Goal: Transaction & Acquisition: Purchase product/service

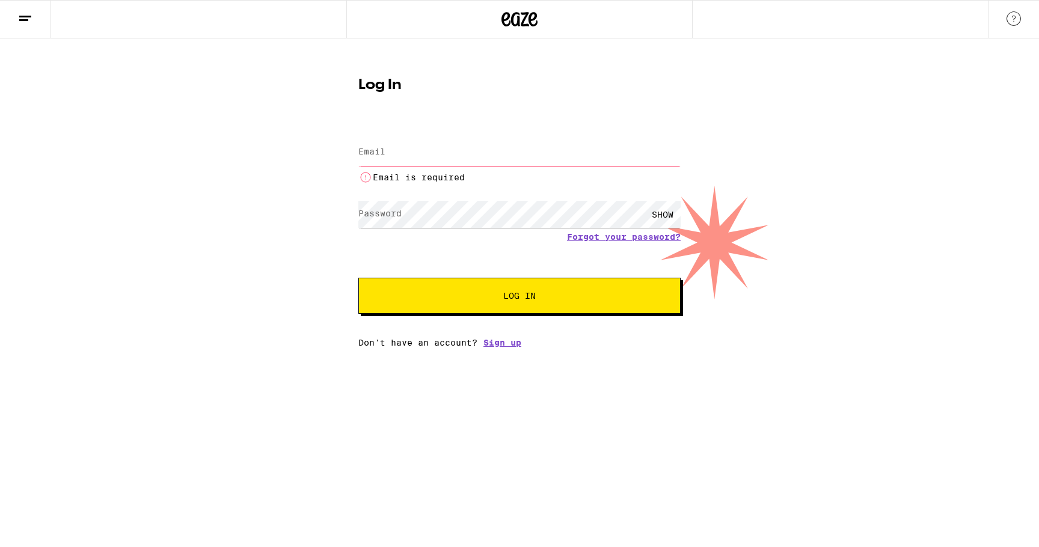
type input "[EMAIL_ADDRESS][DOMAIN_NAME]"
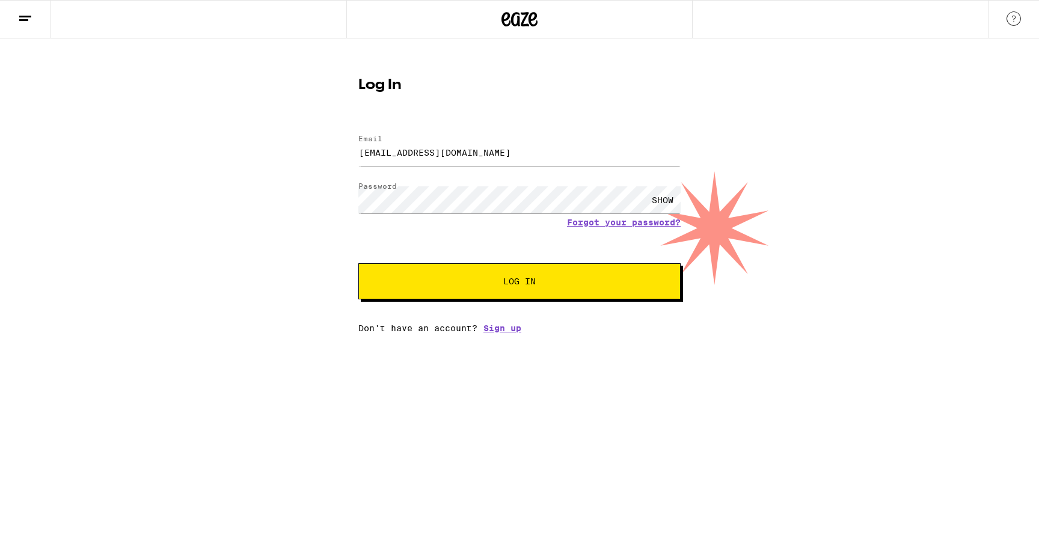
click at [488, 289] on button "Log In" at bounding box center [519, 281] width 322 height 36
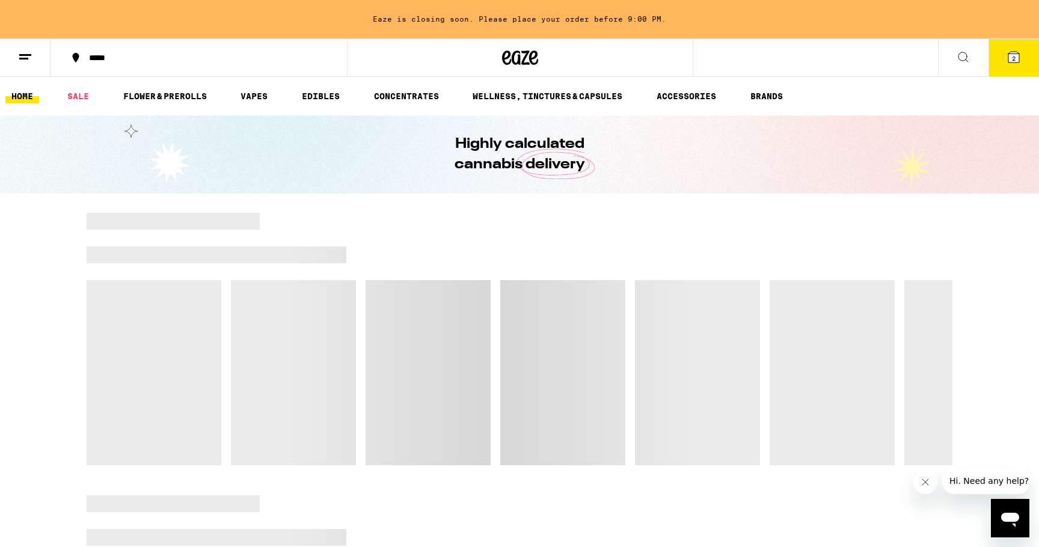
click at [96, 54] on div "*****" at bounding box center [206, 58] width 246 height 8
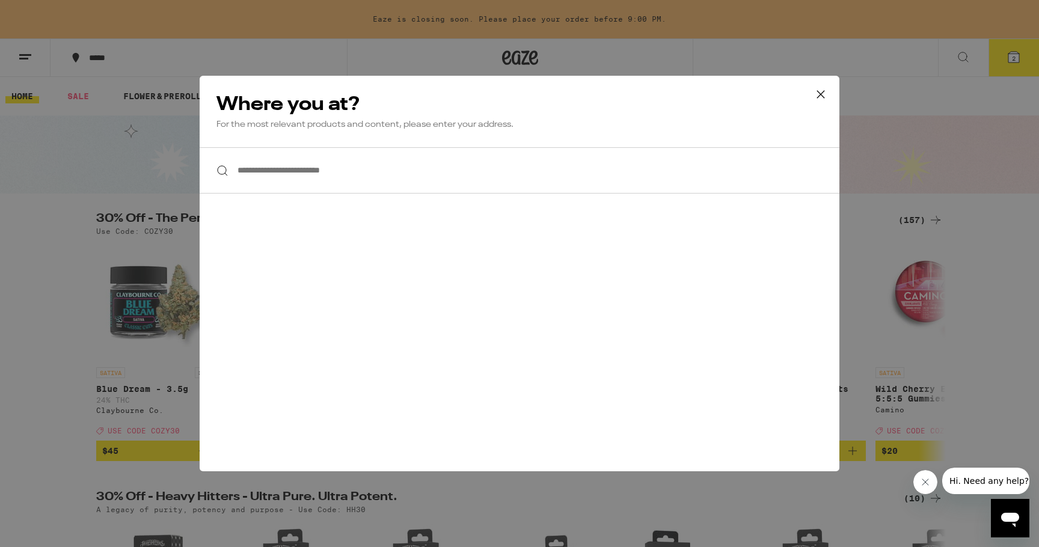
click at [299, 173] on input "**********" at bounding box center [520, 170] width 640 height 46
type input "*"
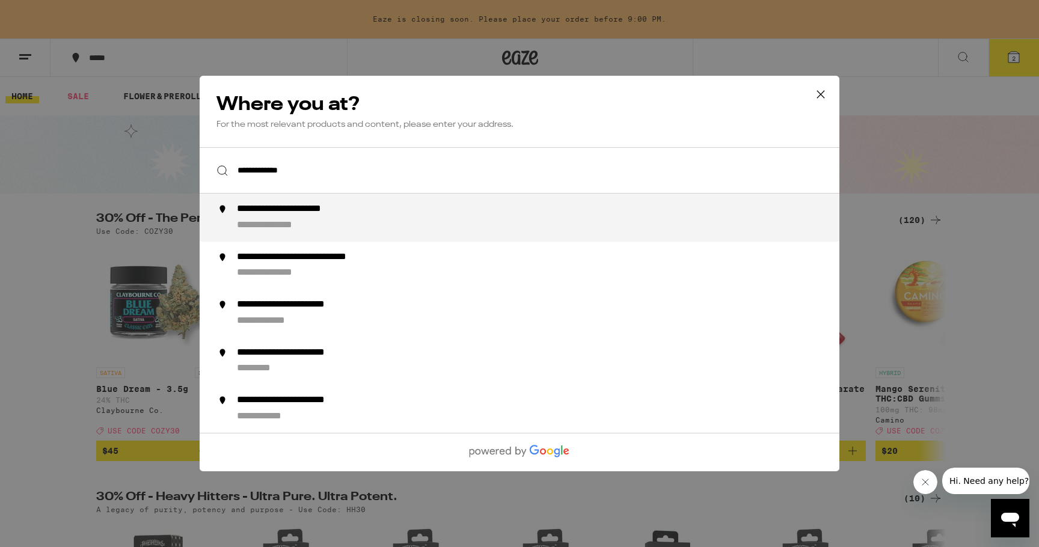
click at [284, 225] on div "**********" at bounding box center [283, 226] width 93 height 13
type input "**********"
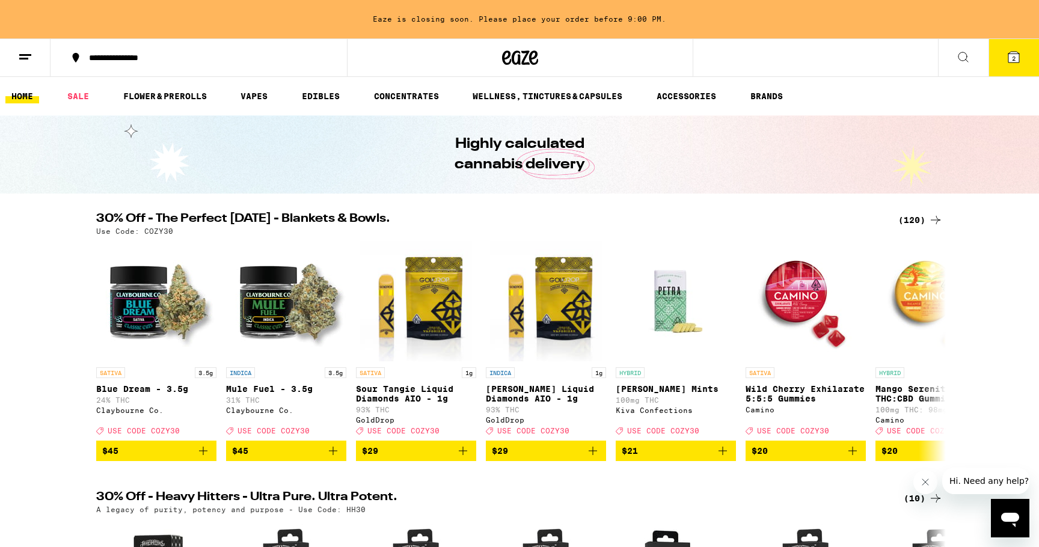
click at [1009, 54] on icon at bounding box center [1014, 57] width 11 height 11
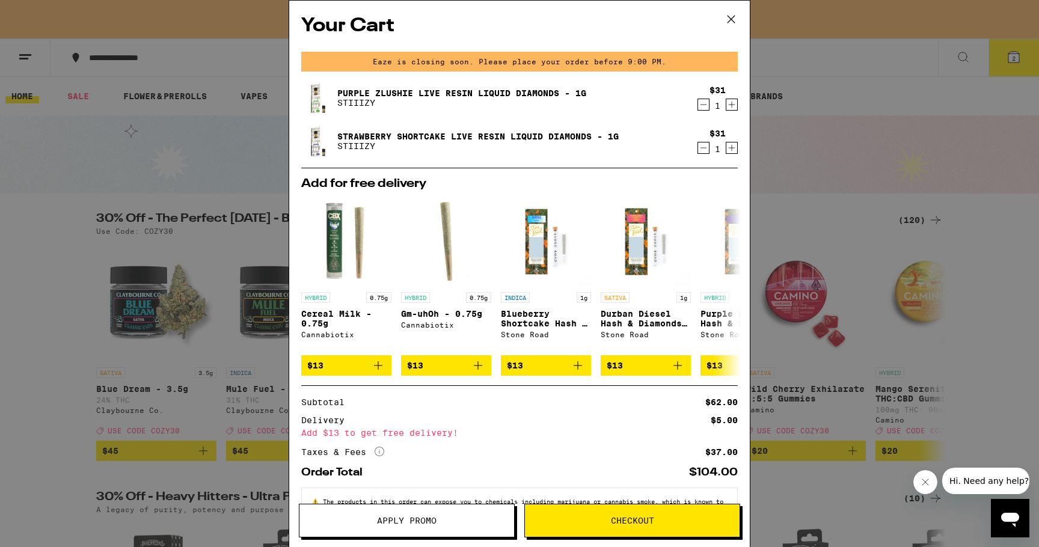
click at [702, 103] on icon "Decrement" at bounding box center [703, 104] width 11 height 14
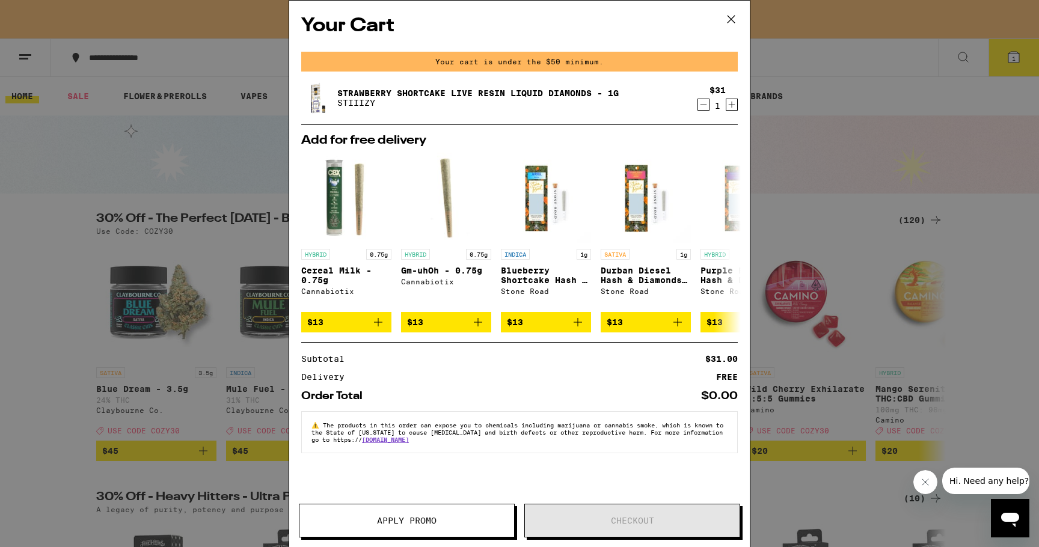
click at [703, 108] on icon "Decrement" at bounding box center [703, 104] width 11 height 14
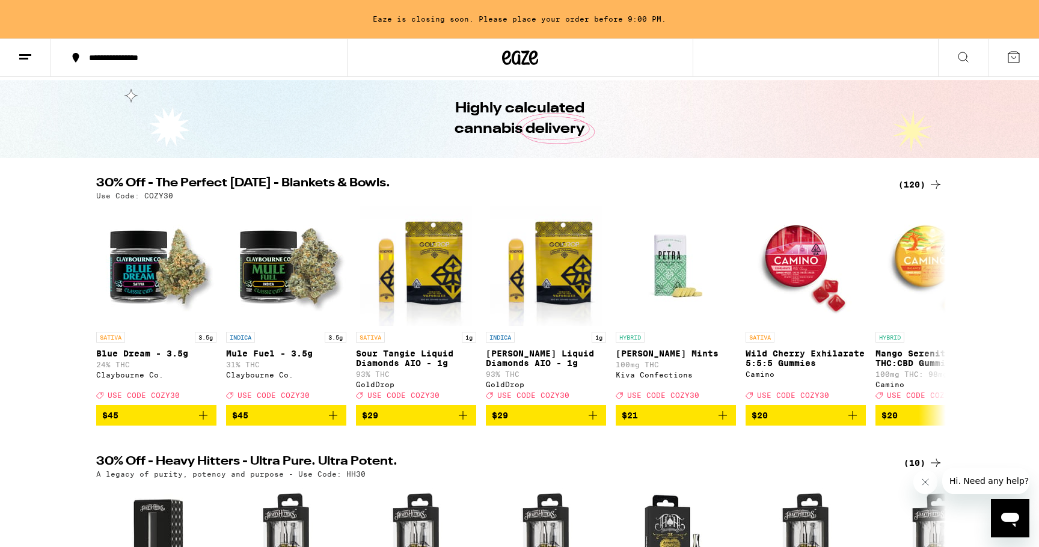
scroll to position [25, 0]
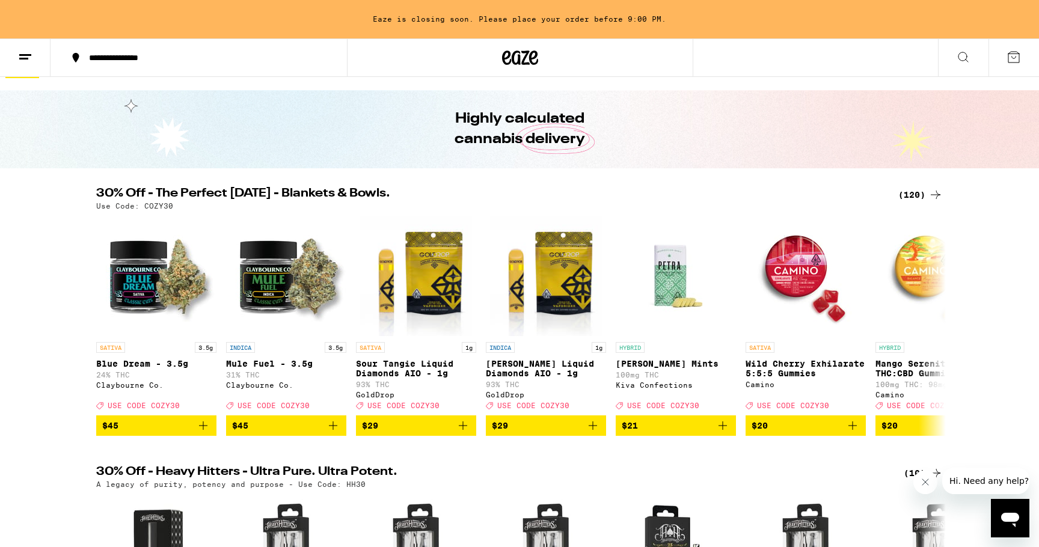
click at [959, 54] on icon at bounding box center [963, 57] width 14 height 14
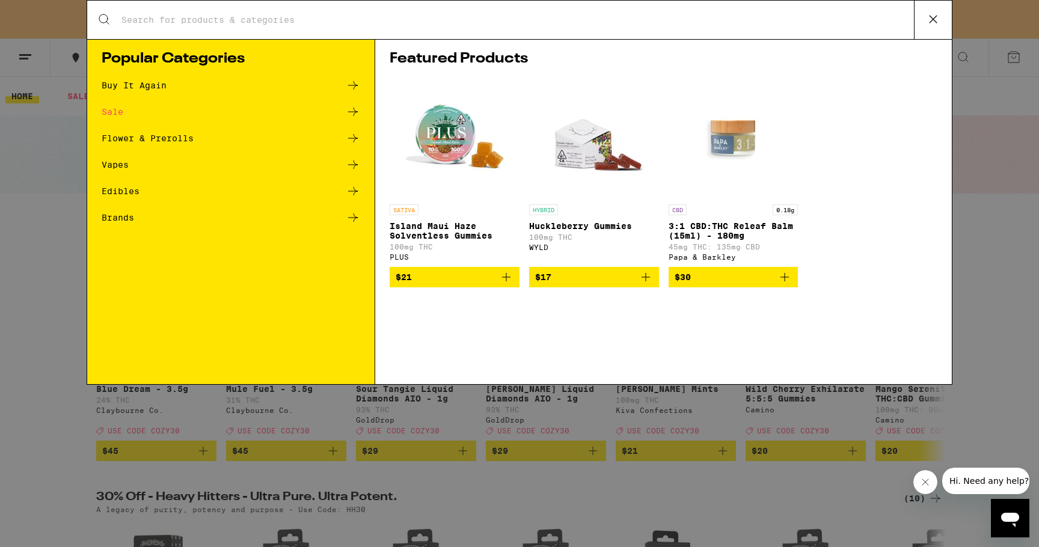
scroll to position [0, 0]
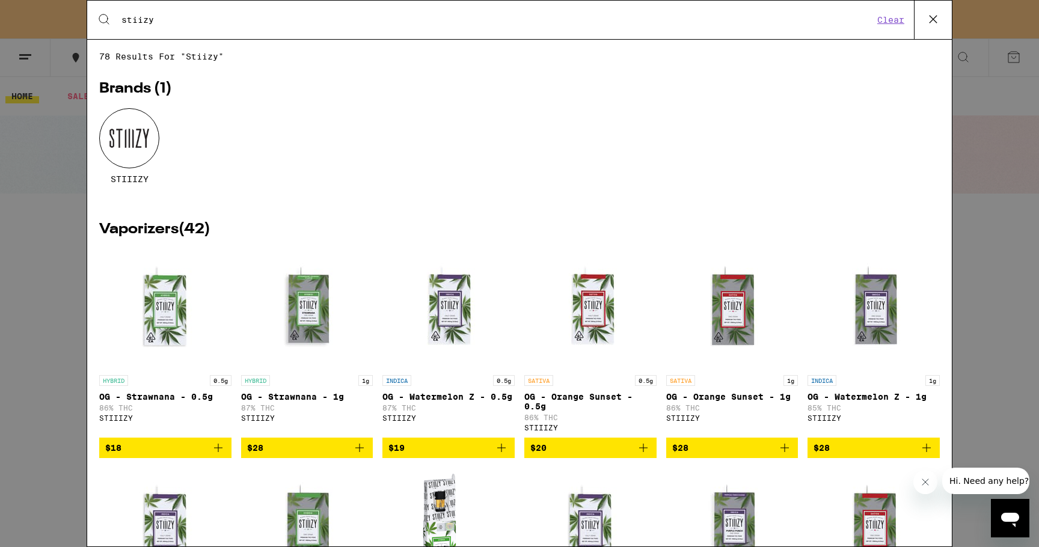
type input "stiizy"
click at [144, 141] on div at bounding box center [129, 138] width 60 height 60
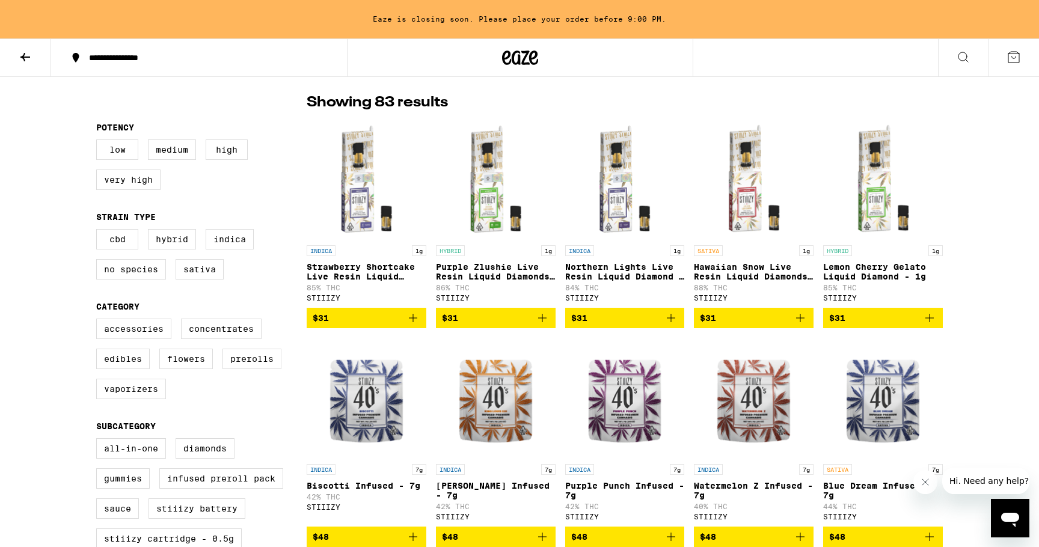
scroll to position [310, 0]
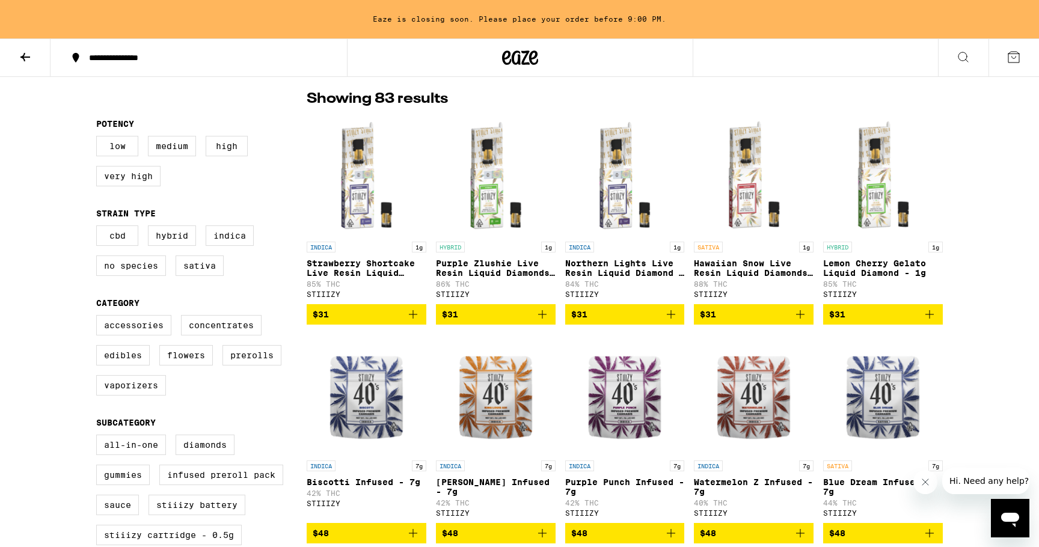
click at [411, 318] on icon "Add to bag" at bounding box center [413, 314] width 14 height 14
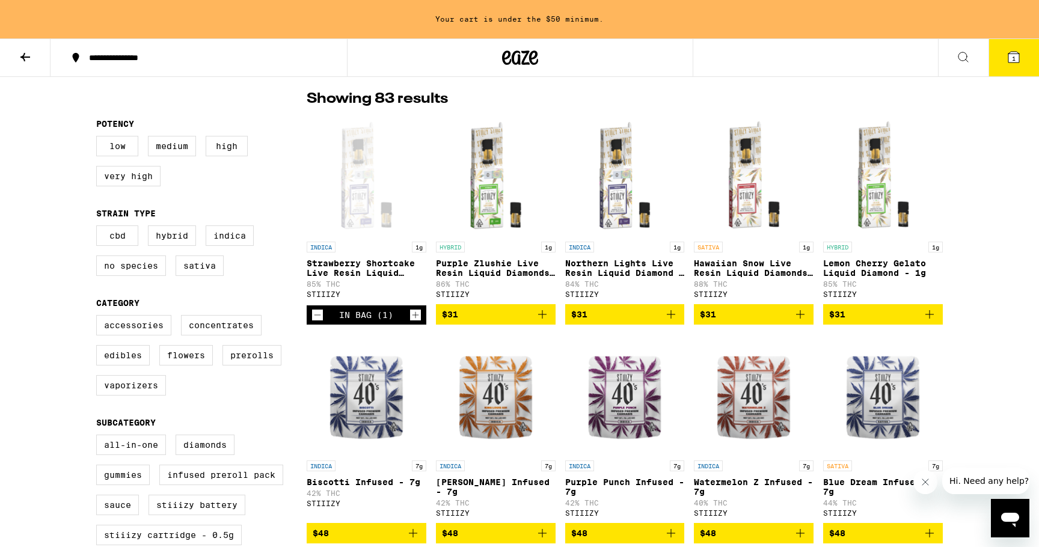
click at [545, 318] on icon "Add to bag" at bounding box center [542, 314] width 14 height 14
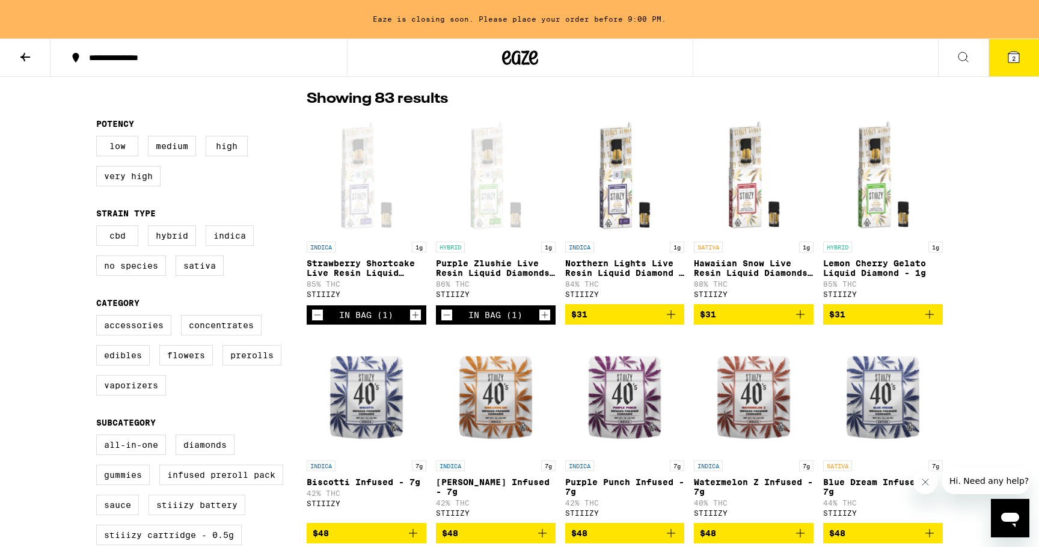
click at [672, 322] on icon "Add to bag" at bounding box center [671, 314] width 14 height 14
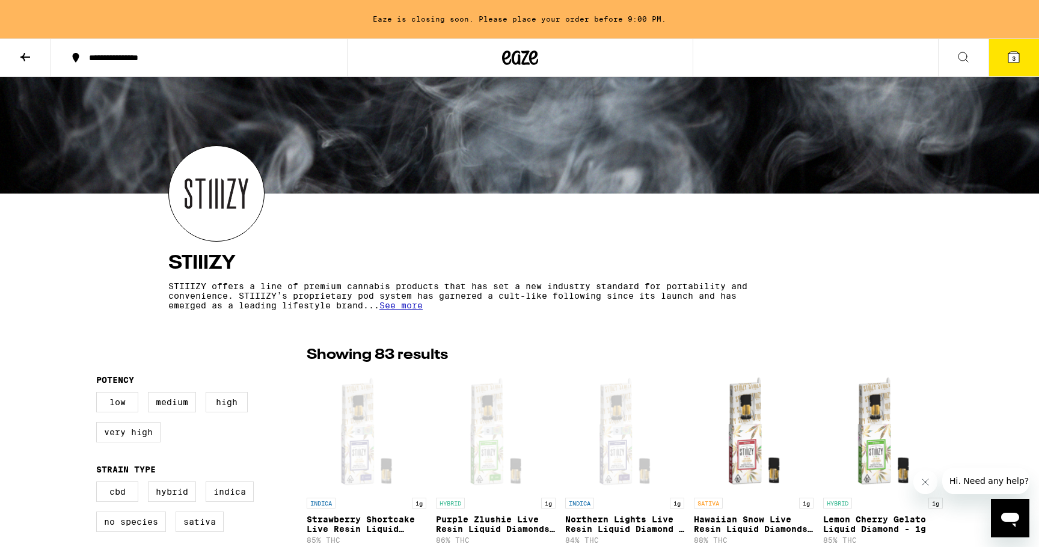
scroll to position [0, 0]
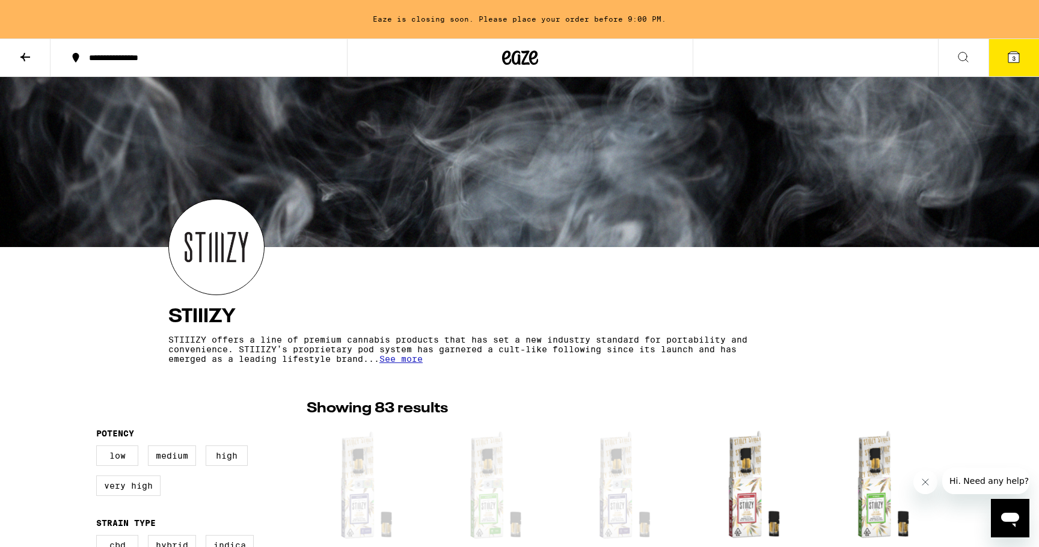
click at [1013, 60] on span "3" at bounding box center [1014, 58] width 4 height 7
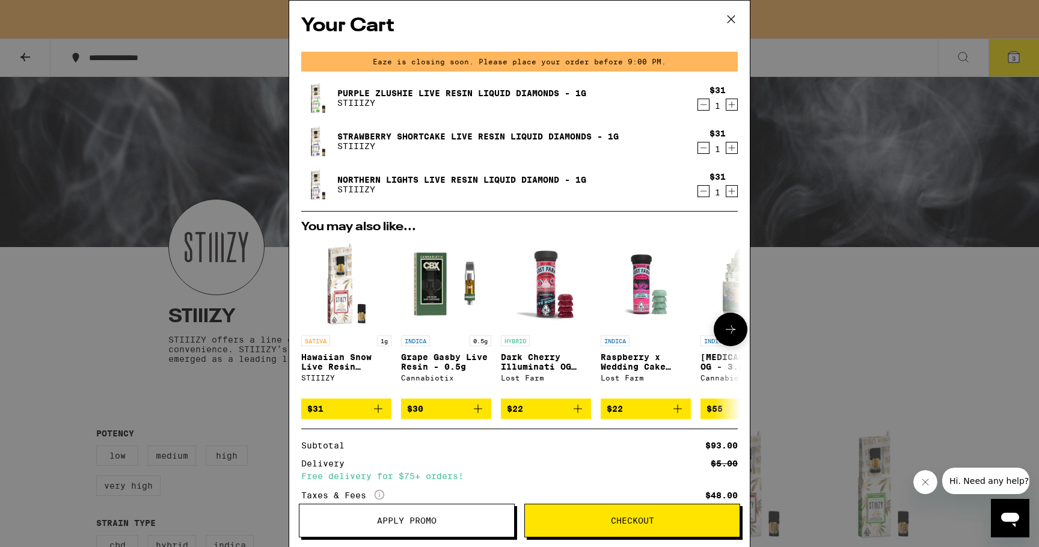
scroll to position [92, 0]
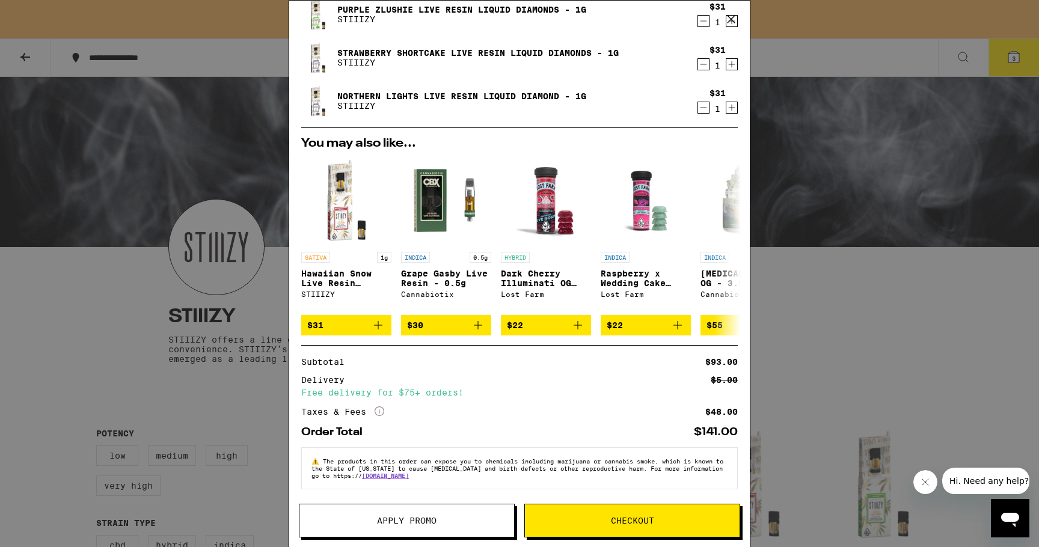
click at [639, 521] on span "Checkout" at bounding box center [632, 521] width 43 height 8
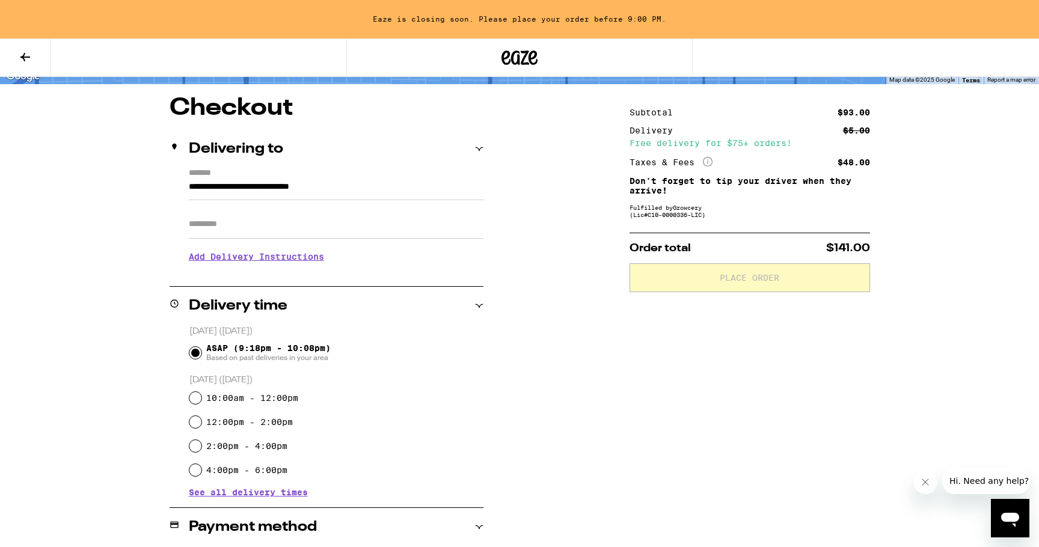
scroll to position [97, 0]
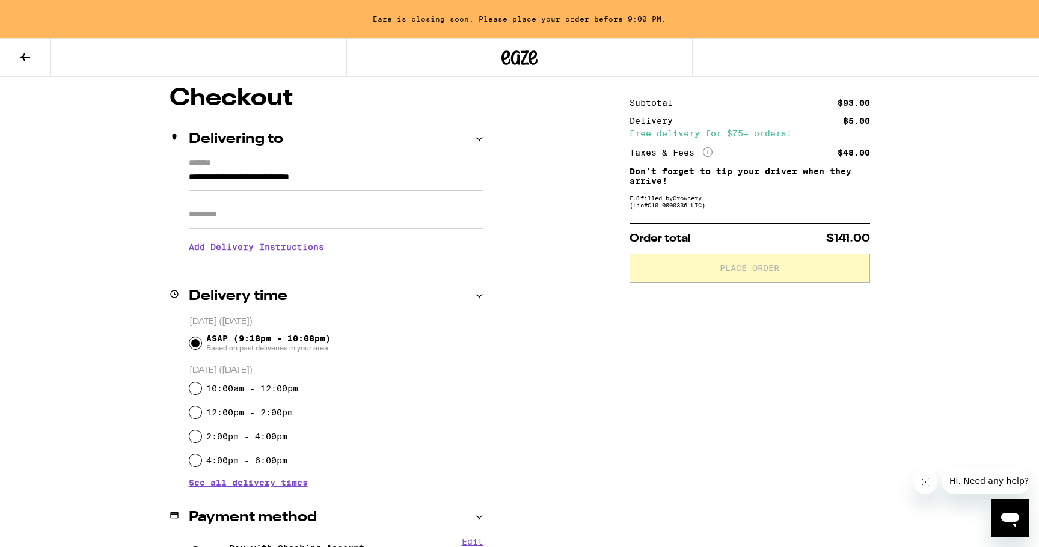
click at [377, 222] on input "Apt/Suite" at bounding box center [336, 214] width 295 height 29
type input "***"
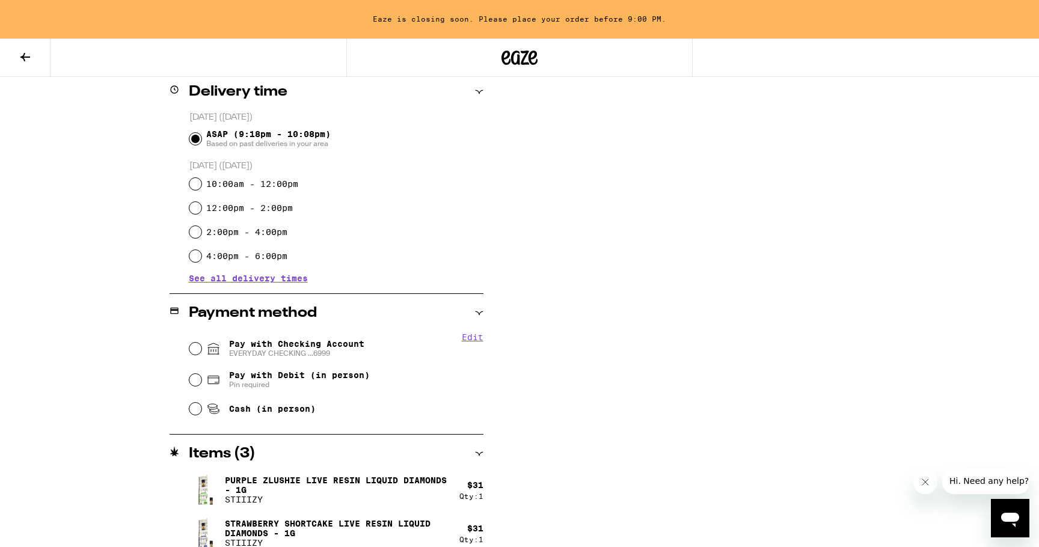
scroll to position [315, 0]
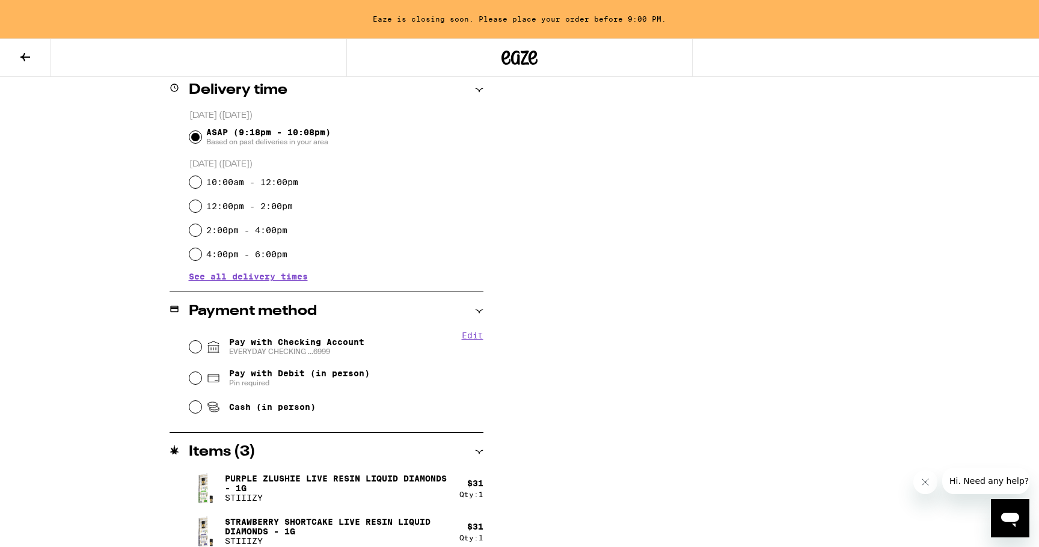
click at [318, 348] on span "Pay with Checking Account EVERYDAY CHECKING ...6999" at bounding box center [296, 346] width 135 height 19
click at [201, 348] on input "Pay with Checking Account EVERYDAY CHECKING ...6999" at bounding box center [195, 347] width 12 height 12
radio input "true"
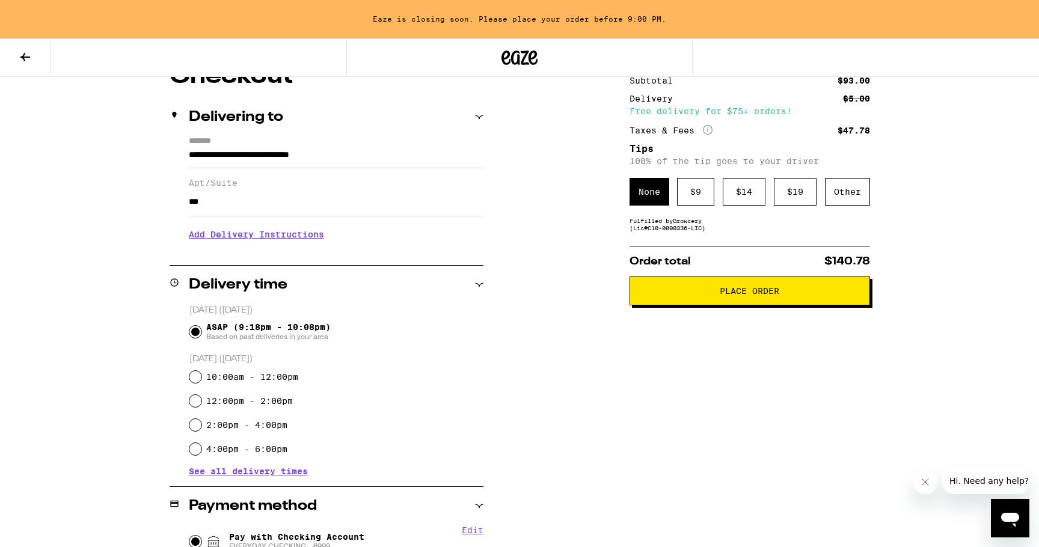
scroll to position [75, 0]
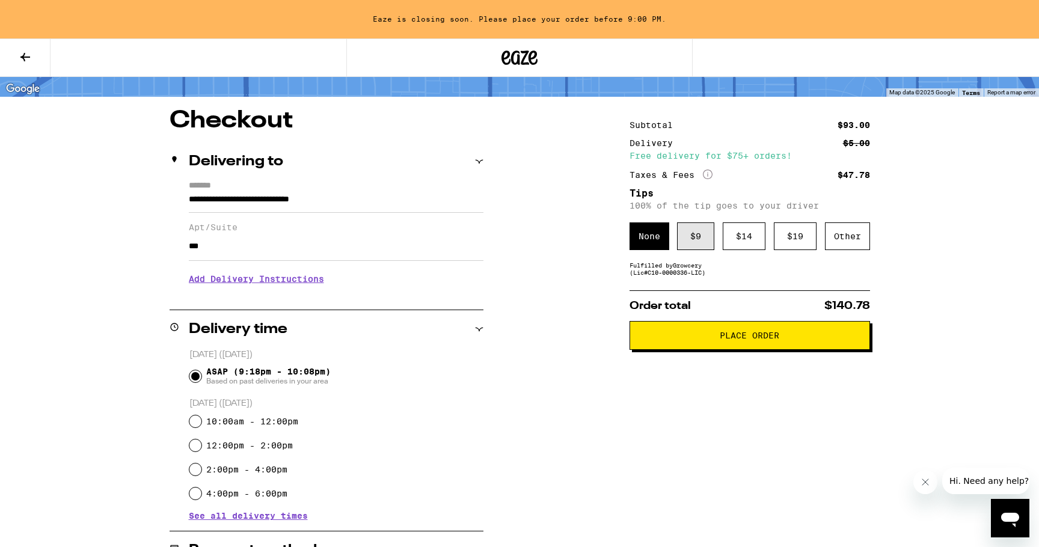
click at [705, 239] on div "$ 9" at bounding box center [695, 237] width 37 height 28
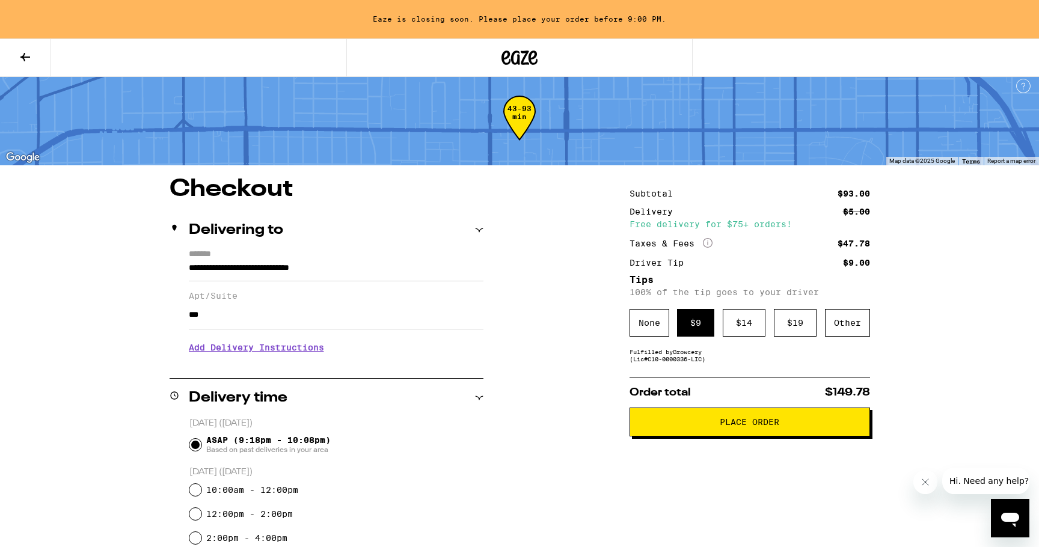
scroll to position [29, 0]
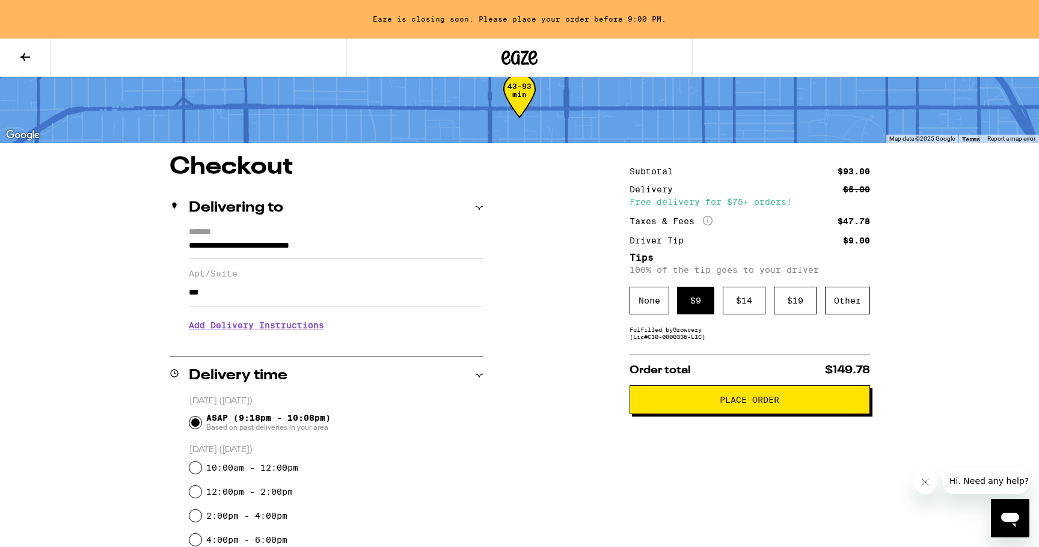
click at [722, 399] on span "Place Order" at bounding box center [750, 400] width 60 height 8
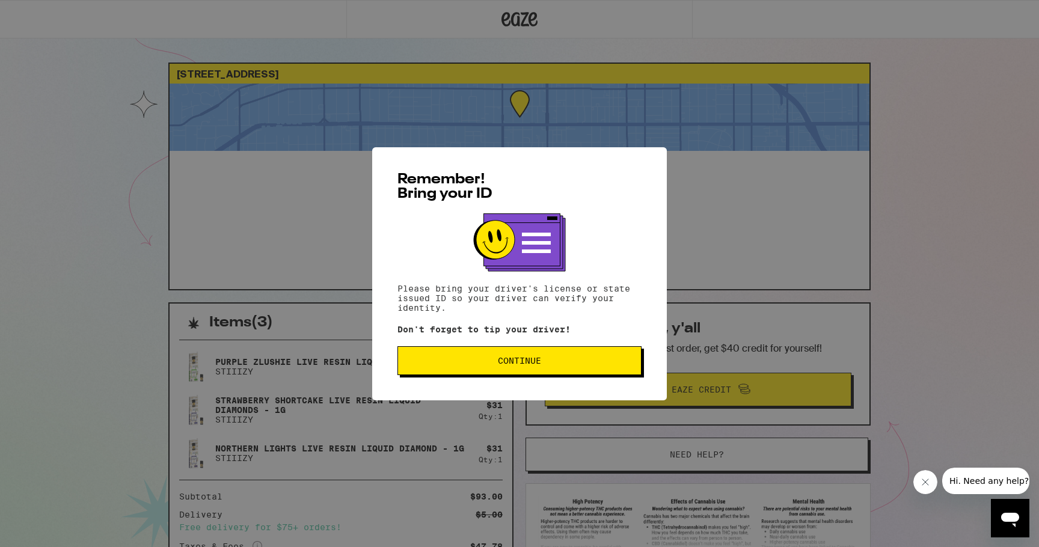
click at [547, 357] on button "Continue" at bounding box center [520, 360] width 244 height 29
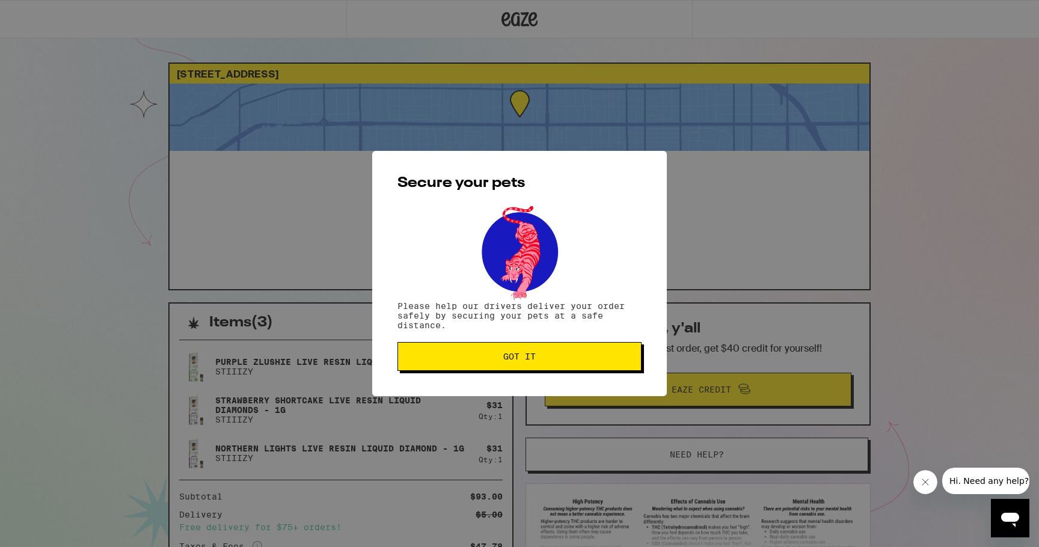
click at [547, 357] on span "Got it" at bounding box center [520, 356] width 224 height 8
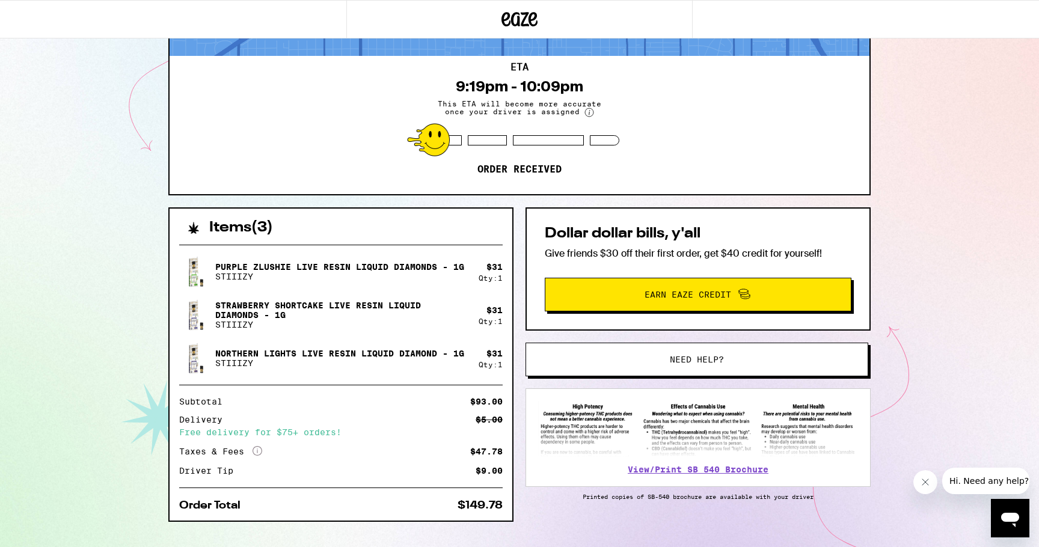
scroll to position [118, 0]
